Goal: Task Accomplishment & Management: Manage account settings

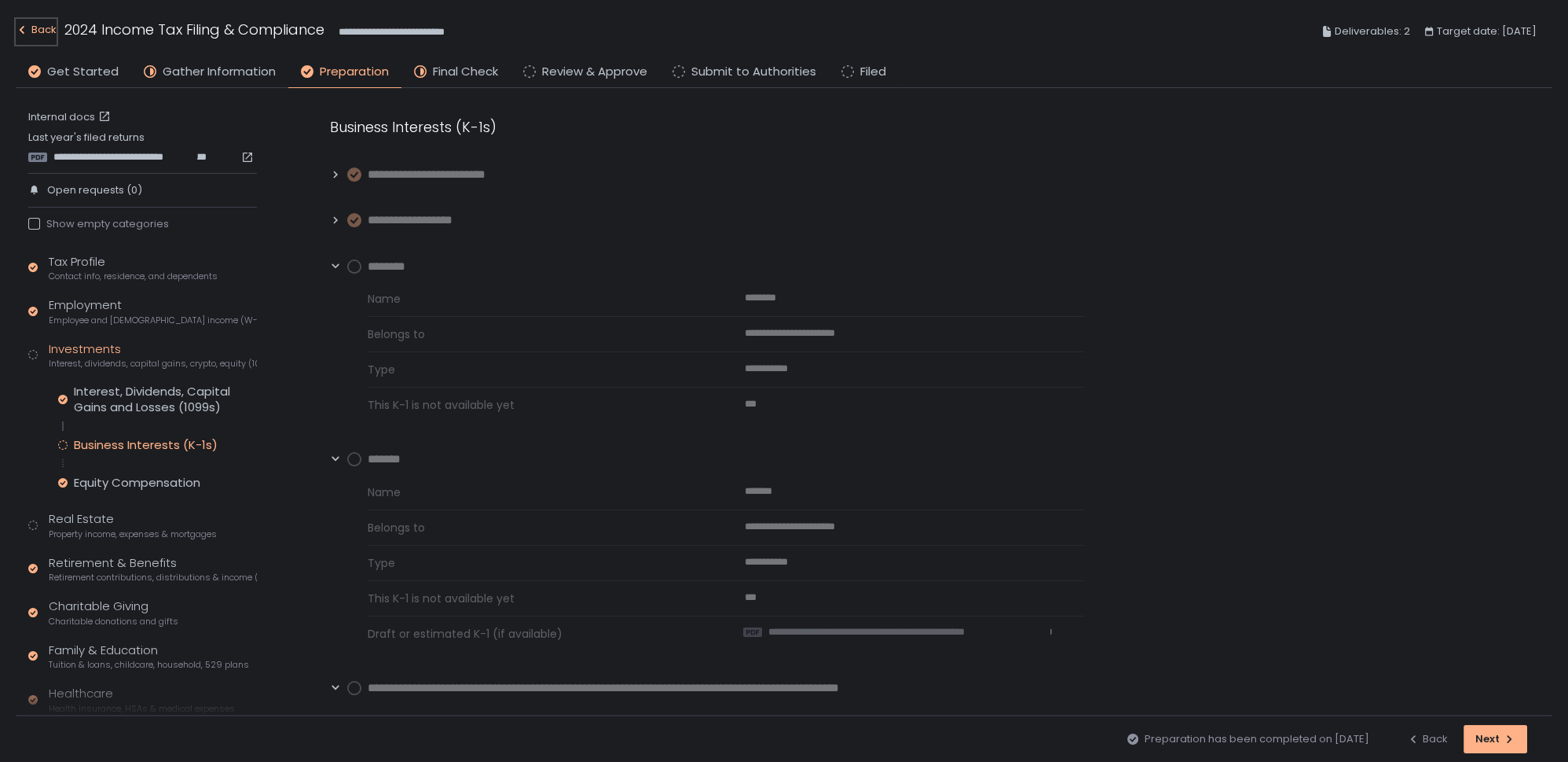
click at [45, 28] on div "Back" at bounding box center [36, 29] width 41 height 19
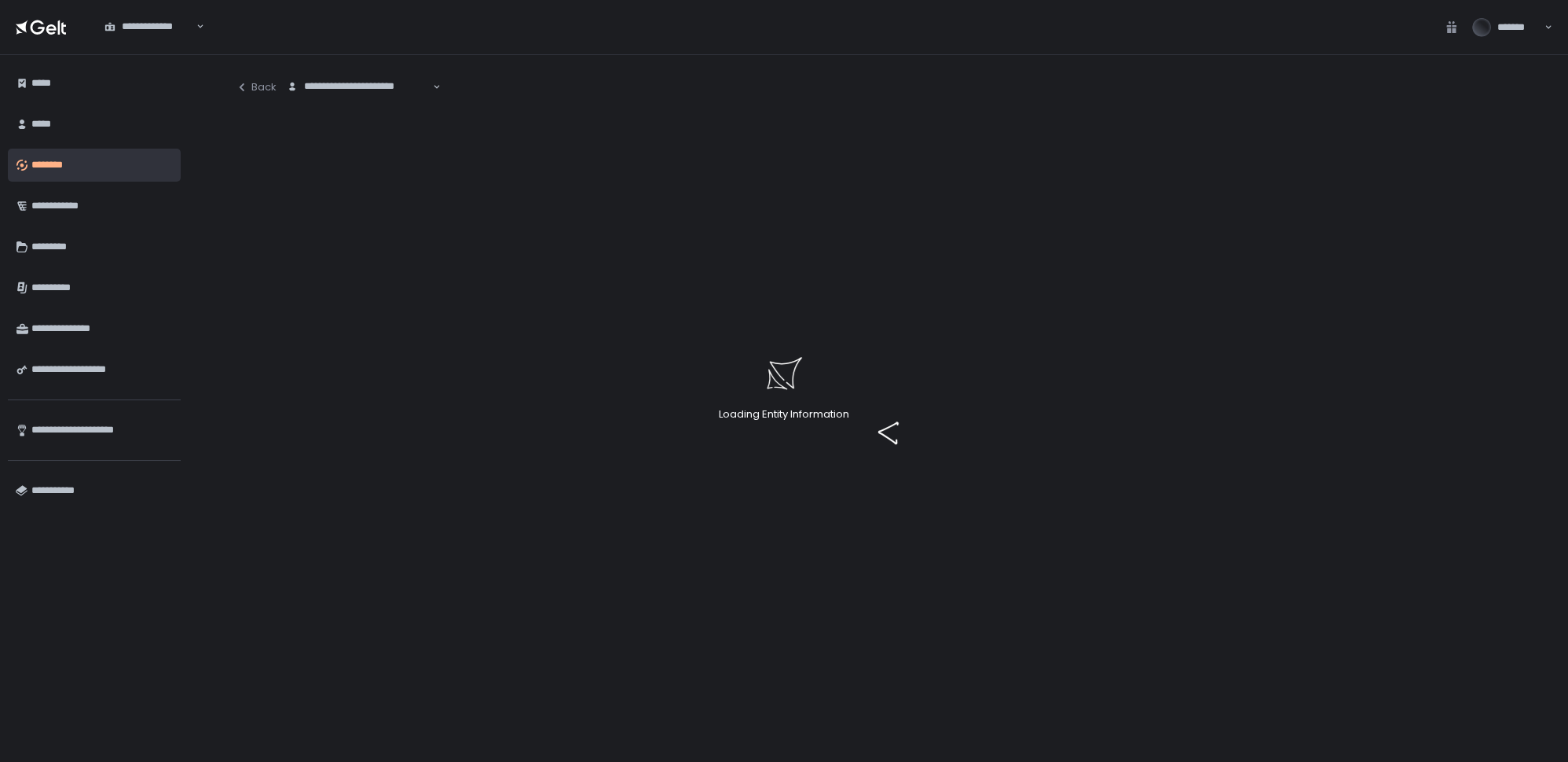
click at [242, 82] on div "Loading Entity Information" at bounding box center [784, 381] width 1568 height 762
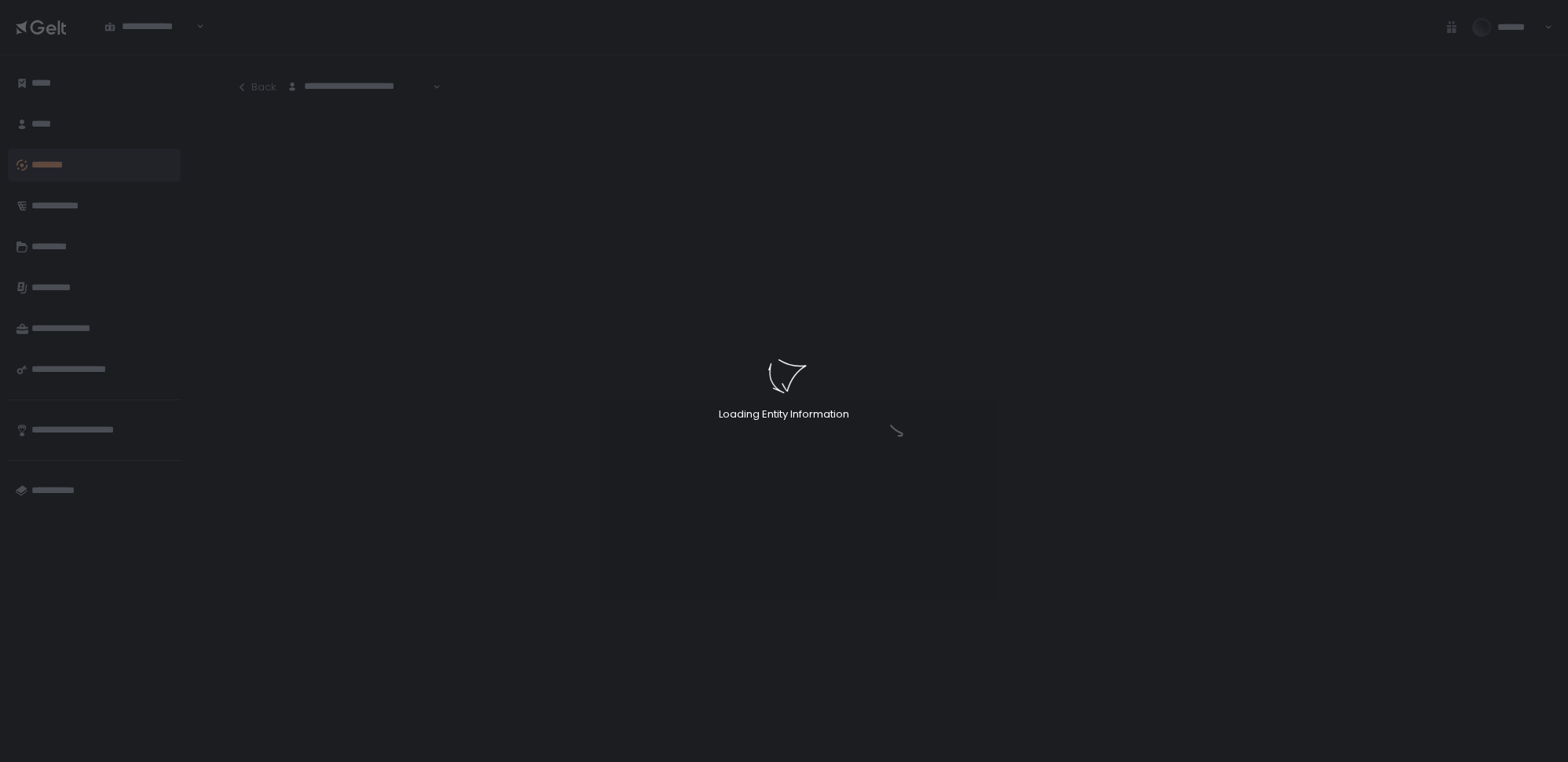
click at [253, 88] on div "Loading Entity Information" at bounding box center [784, 381] width 1568 height 762
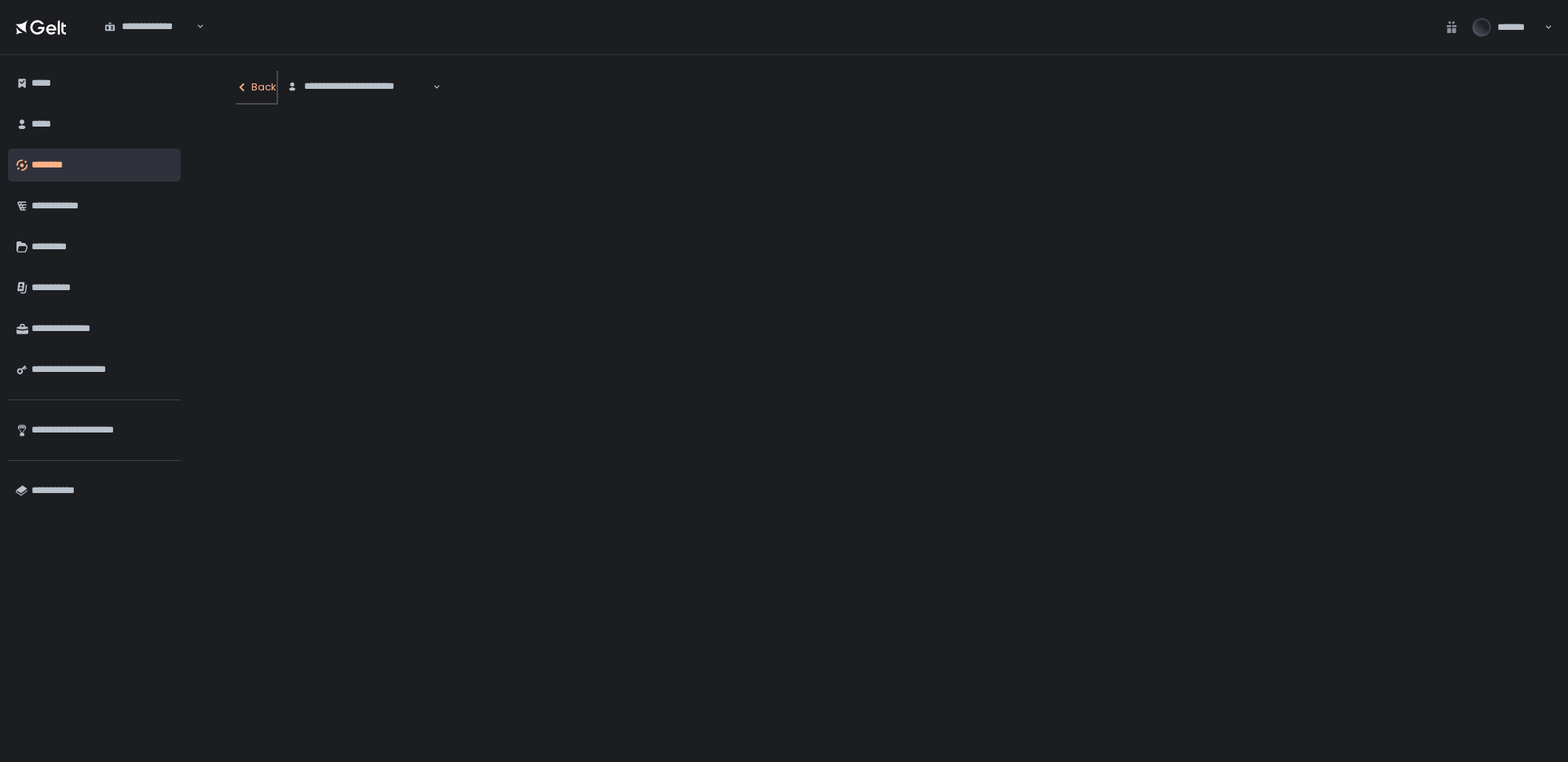
click at [260, 88] on div "Back" at bounding box center [256, 87] width 41 height 14
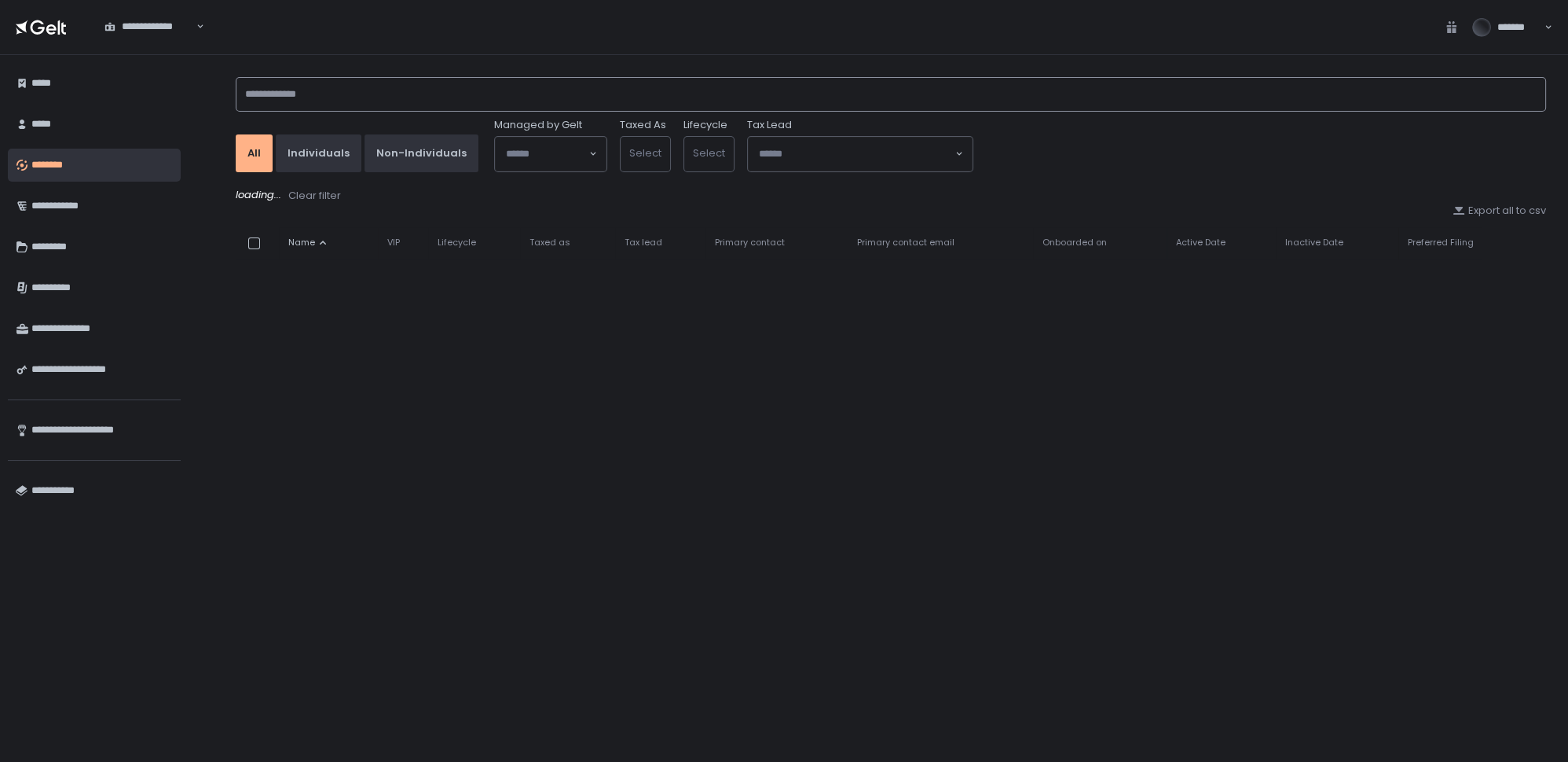
click at [273, 94] on input at bounding box center [890, 93] width 1310 height 35
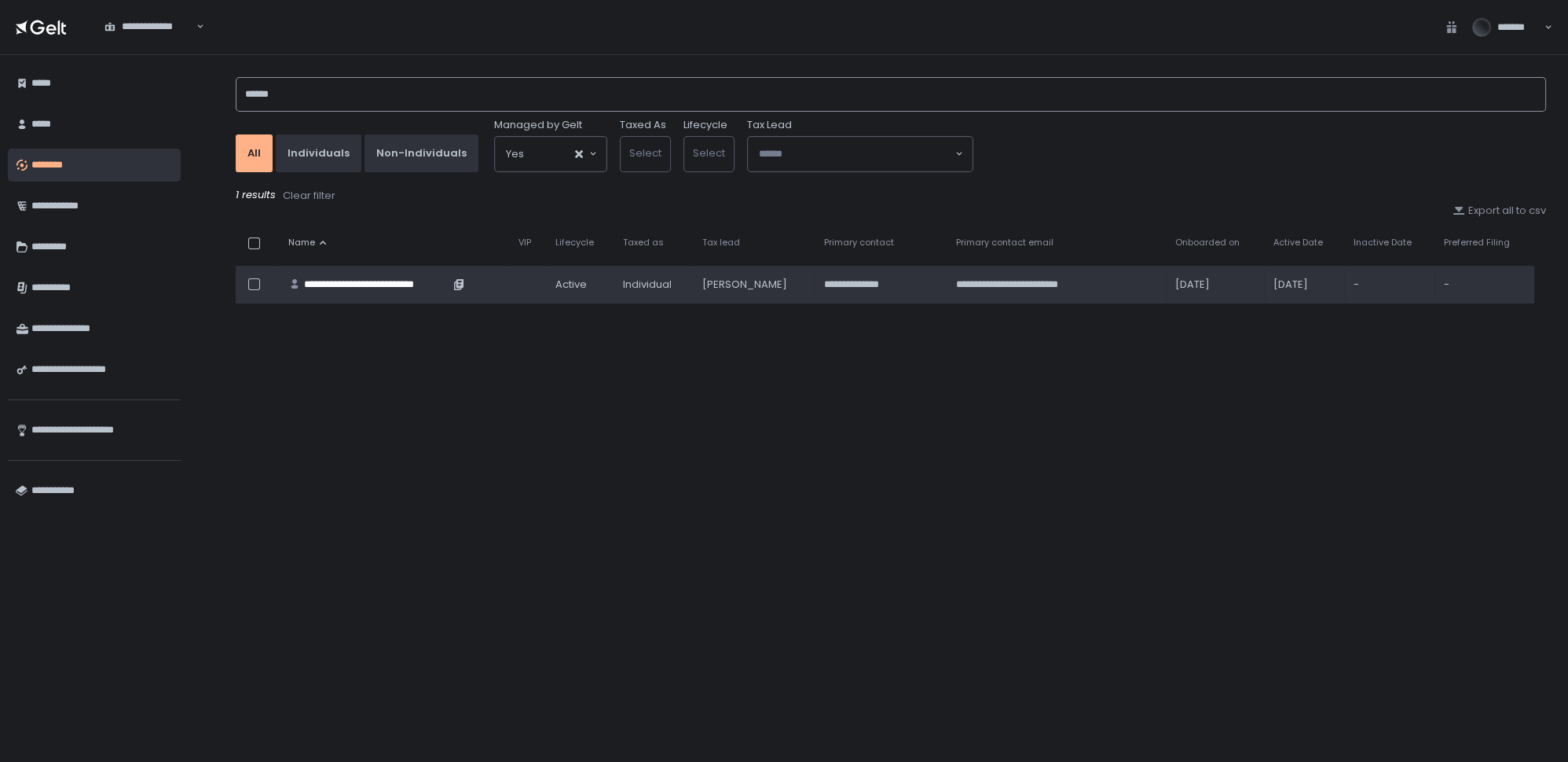
type input "******"
click at [381, 282] on div "**********" at bounding box center [376, 285] width 146 height 14
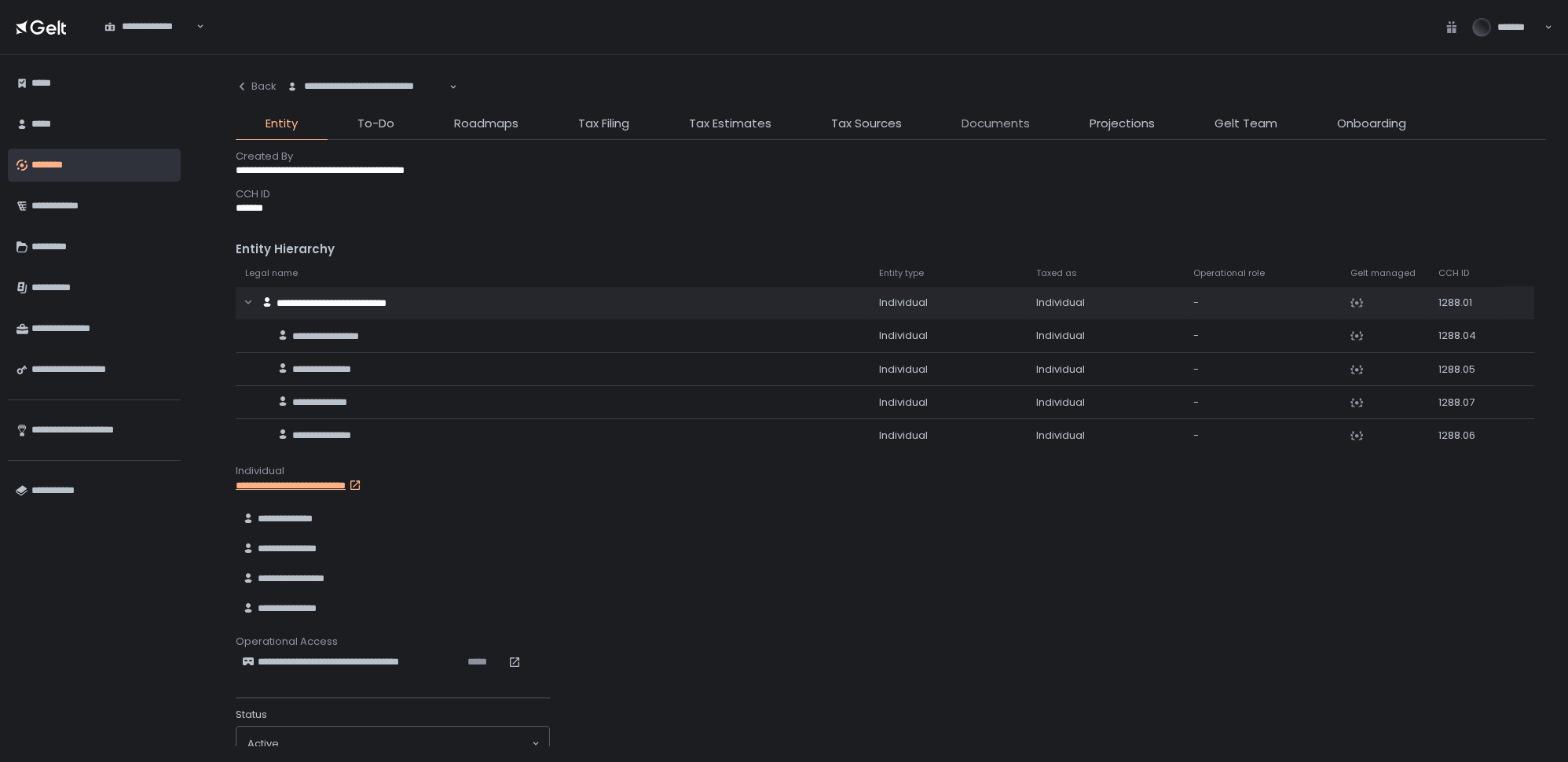
click at [992, 125] on span "Documents" at bounding box center [996, 123] width 68 height 18
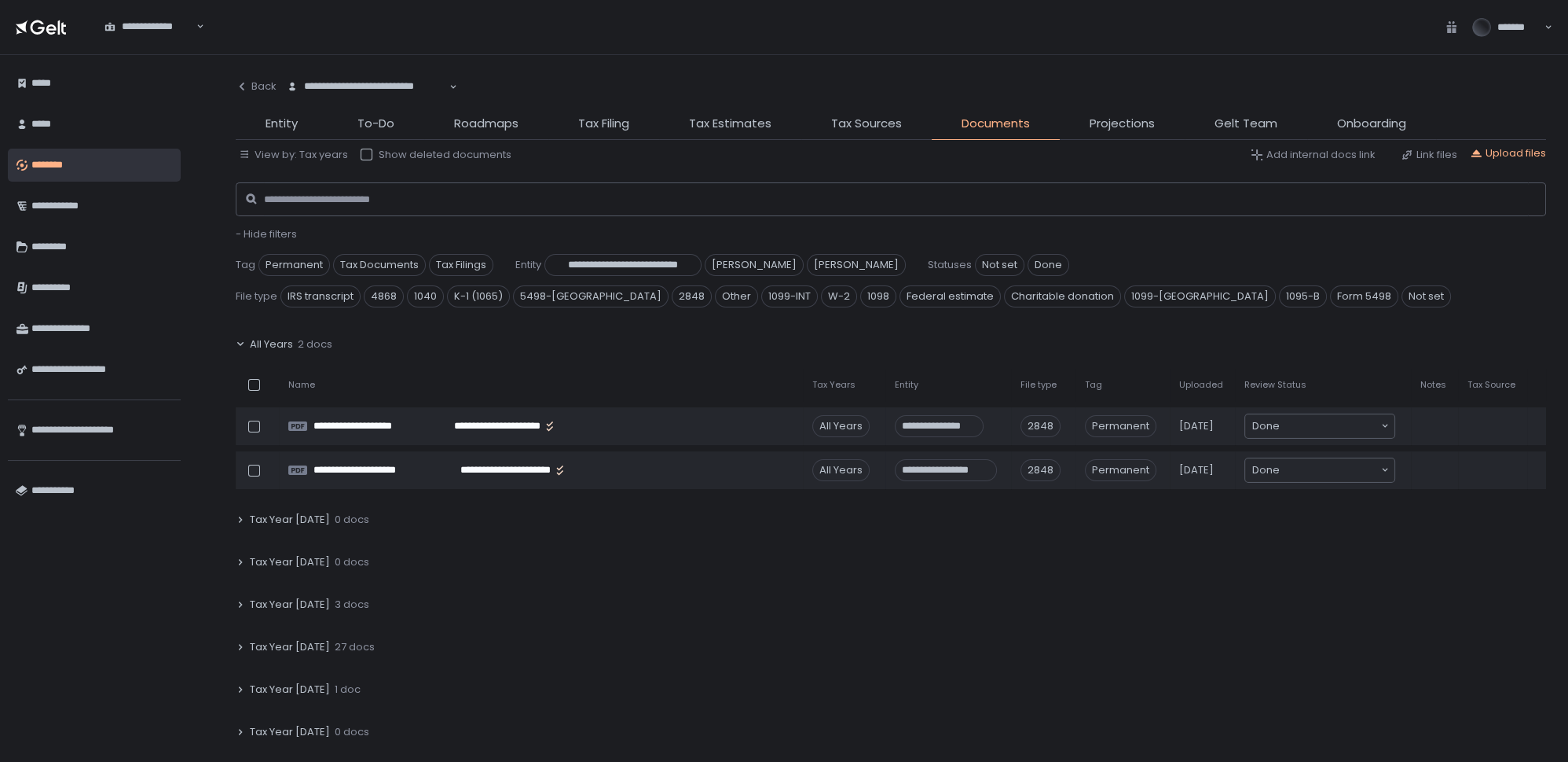
click at [299, 602] on span "Tax Year [DATE]" at bounding box center [290, 604] width 80 height 14
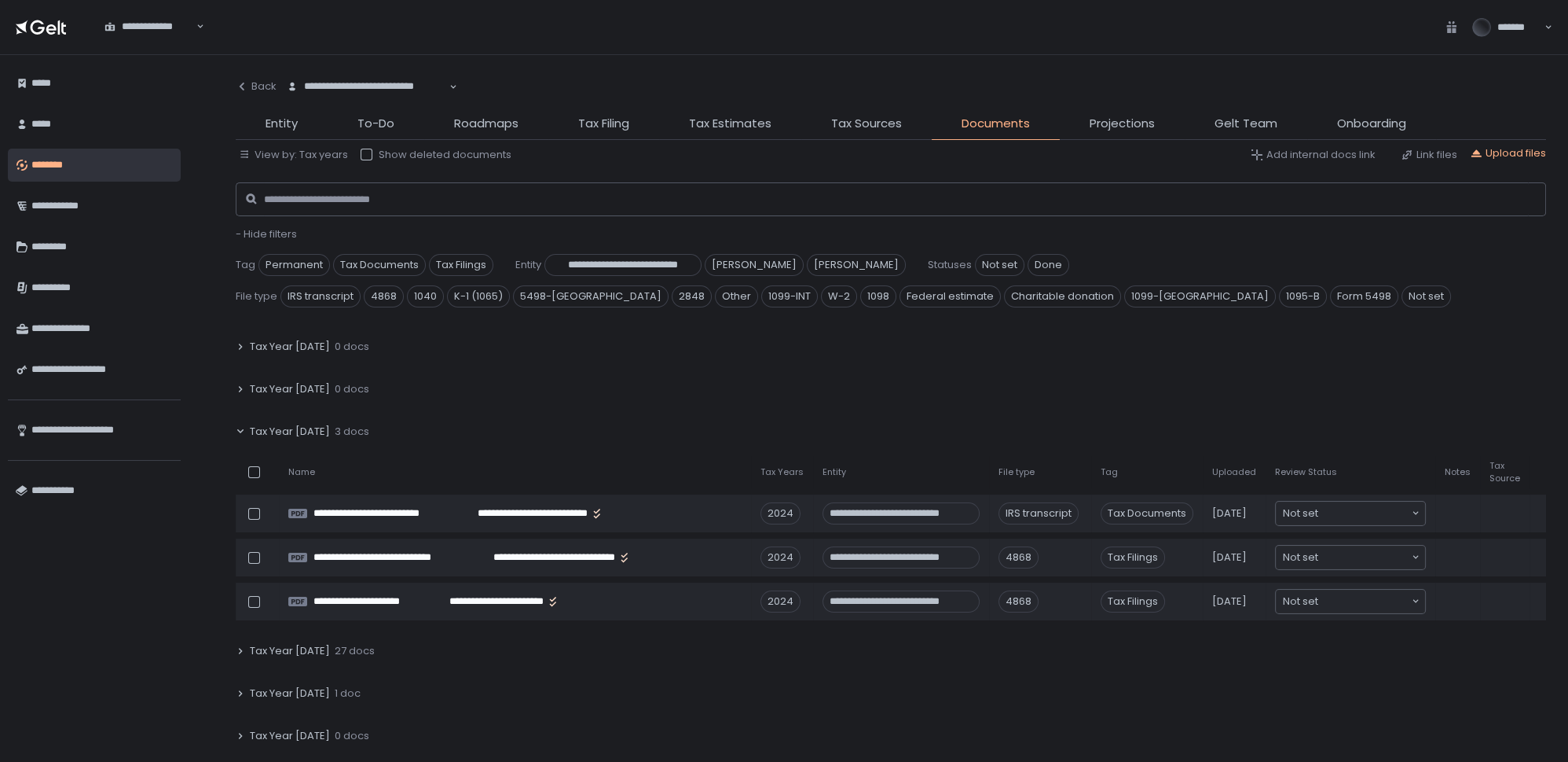
scroll to position [214, 0]
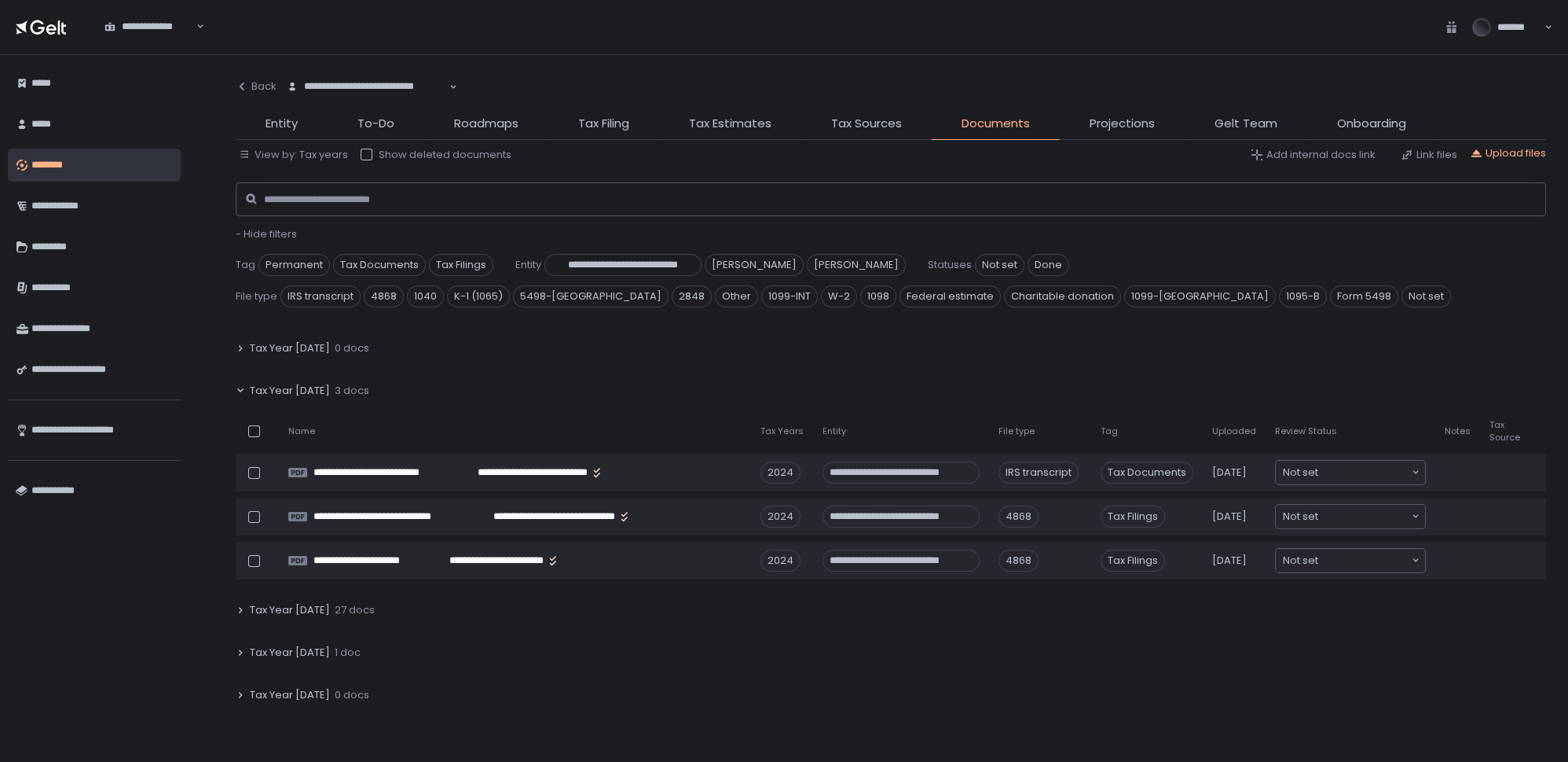
click at [288, 609] on span "Tax Year [DATE]" at bounding box center [290, 610] width 80 height 14
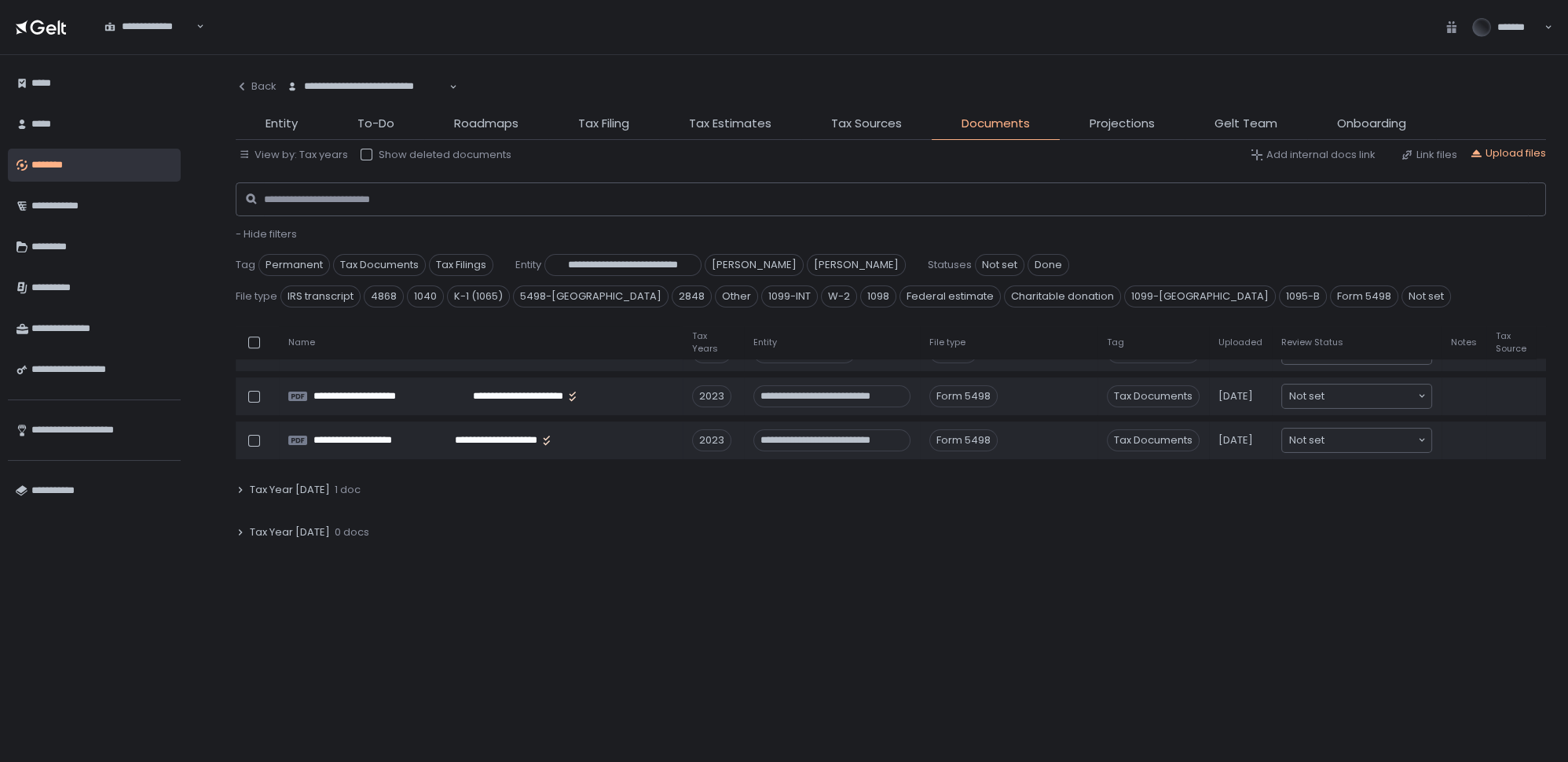
scroll to position [1714, 0]
